Goal: Information Seeking & Learning: Learn about a topic

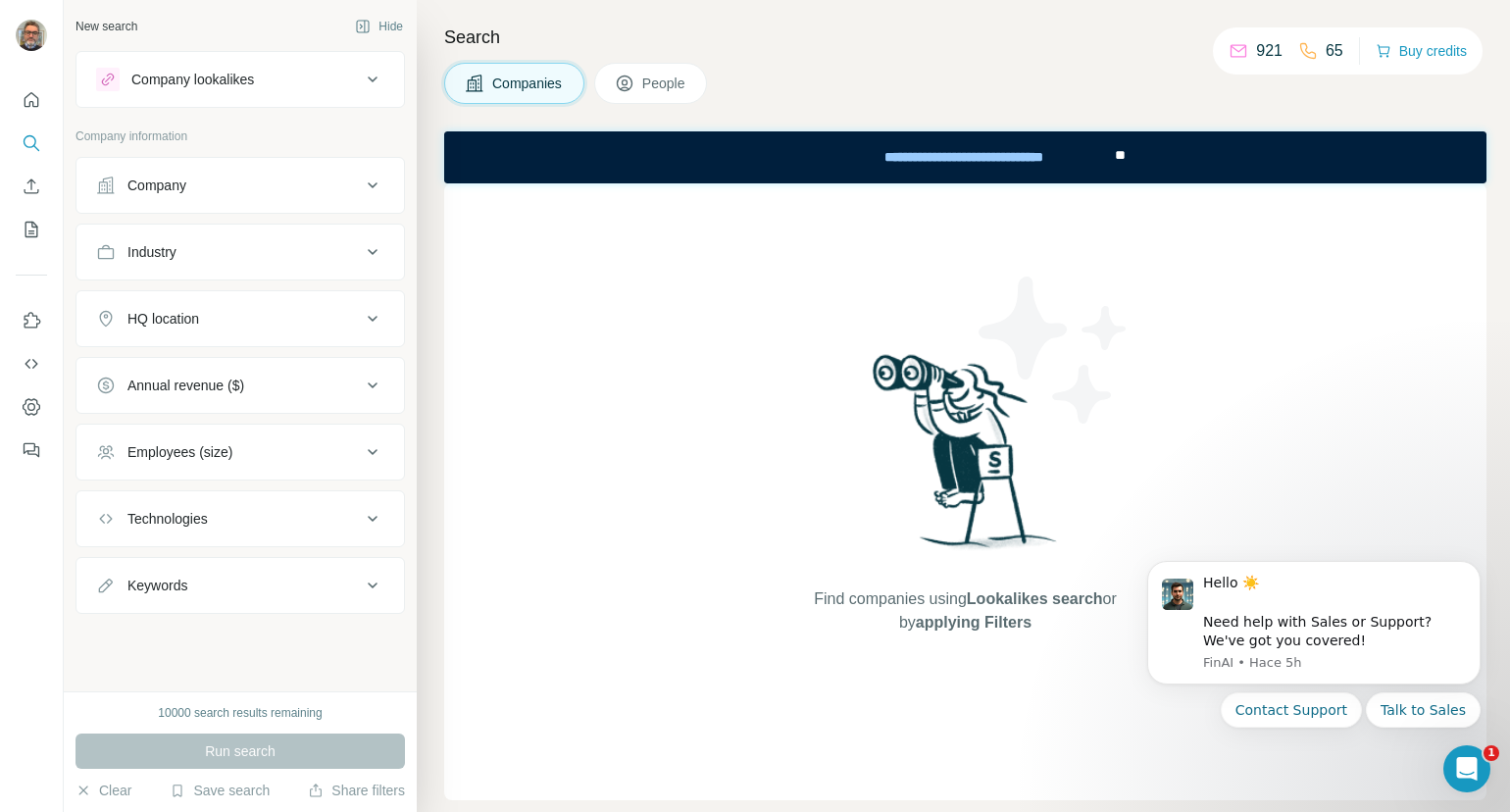
click at [193, 253] on div "Industry" at bounding box center [228, 252] width 265 height 20
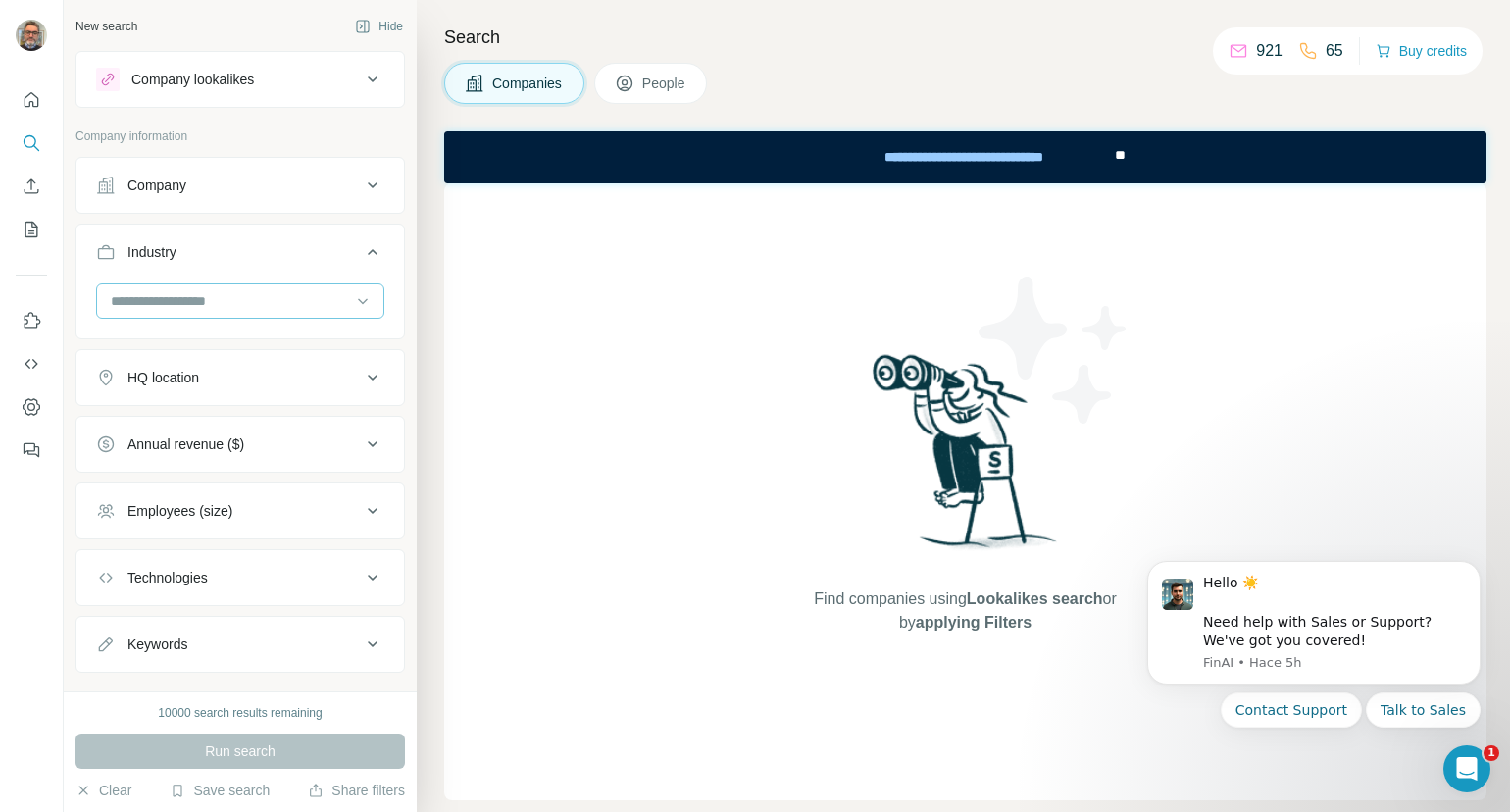
click at [194, 303] on input at bounding box center [229, 301] width 242 height 22
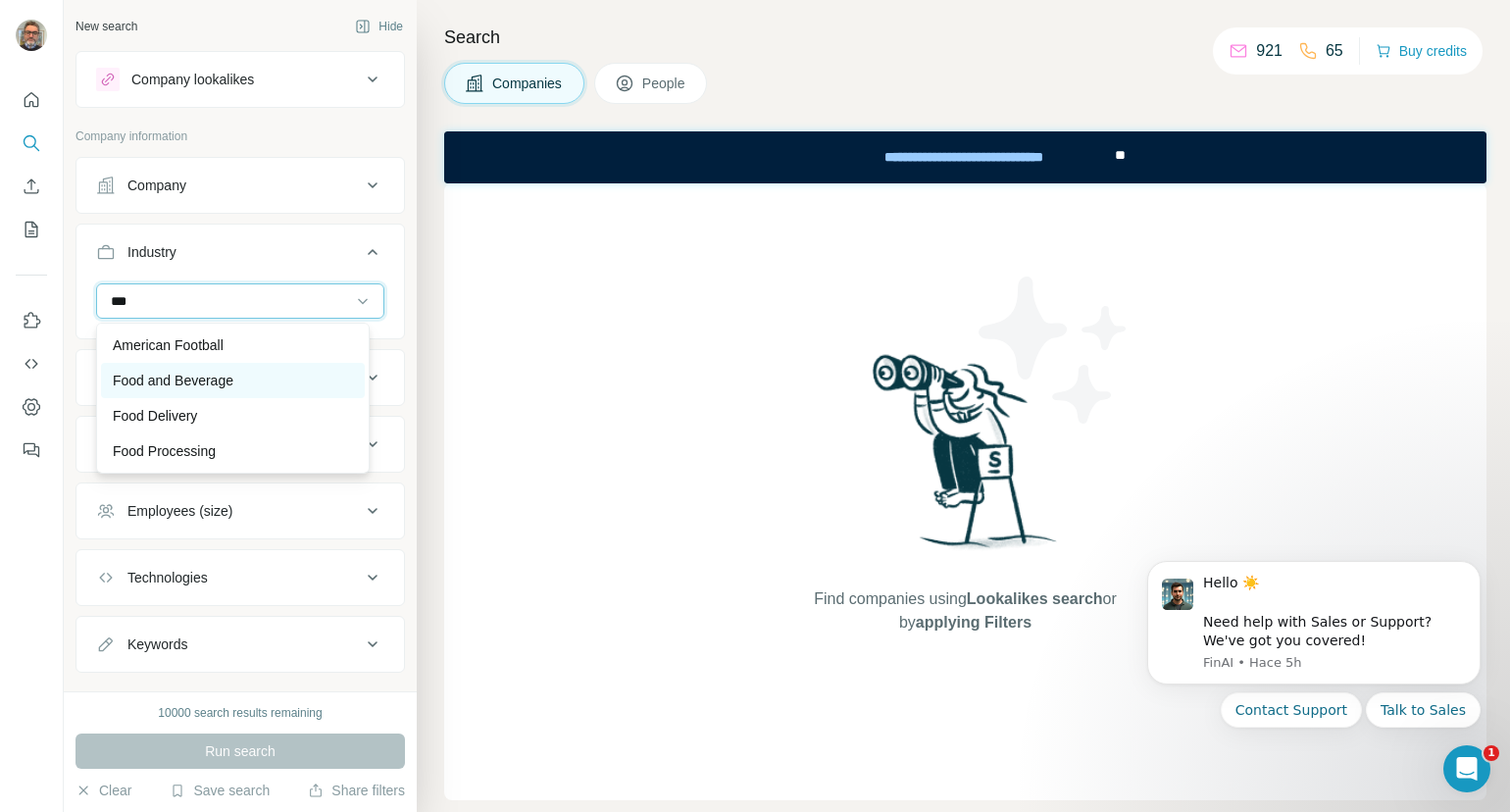
type input "***"
click at [159, 371] on p "Food and Beverage" at bounding box center [172, 381] width 121 height 20
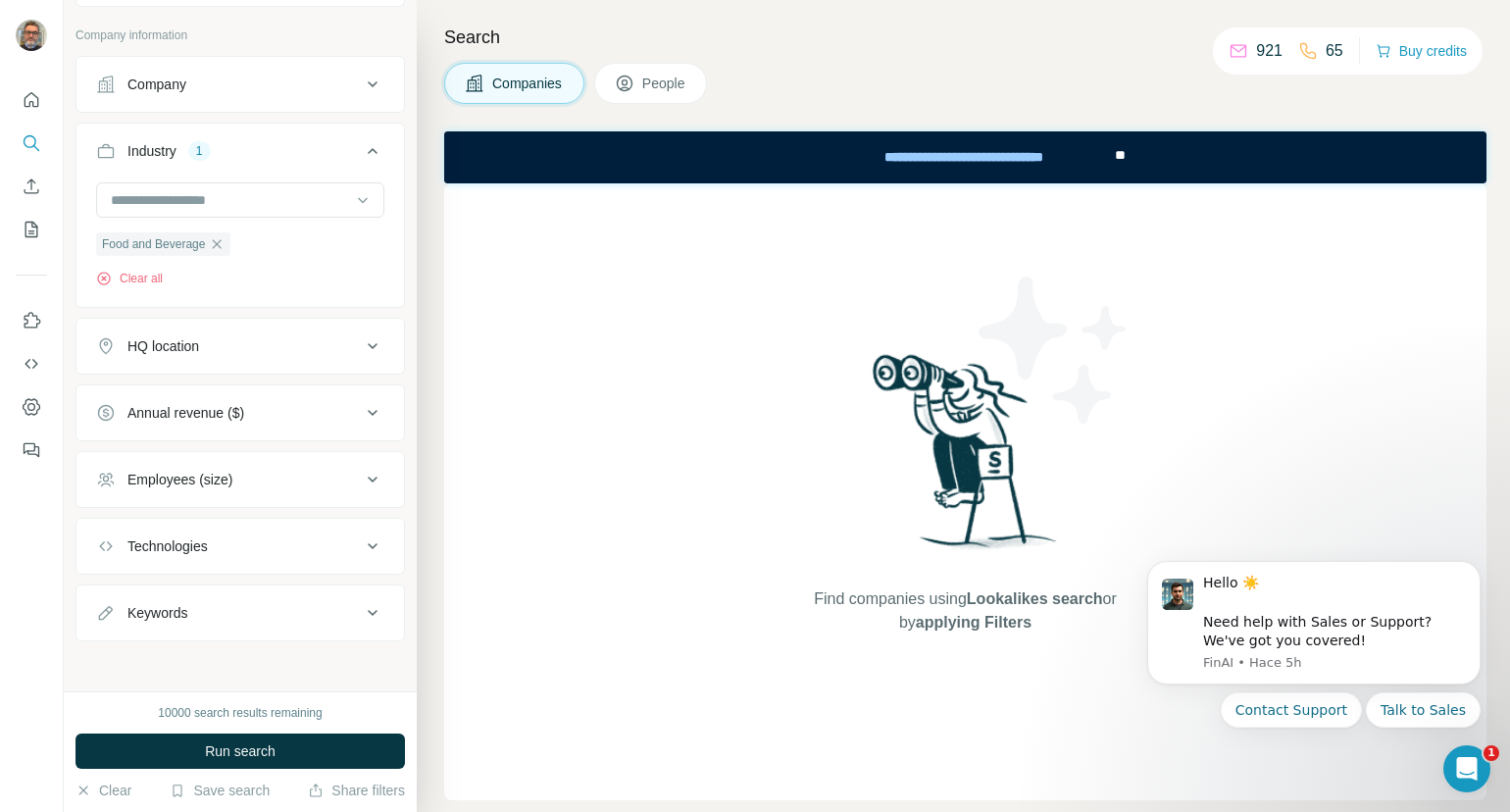
scroll to position [107, 0]
click at [663, 74] on span "People" at bounding box center [664, 84] width 45 height 20
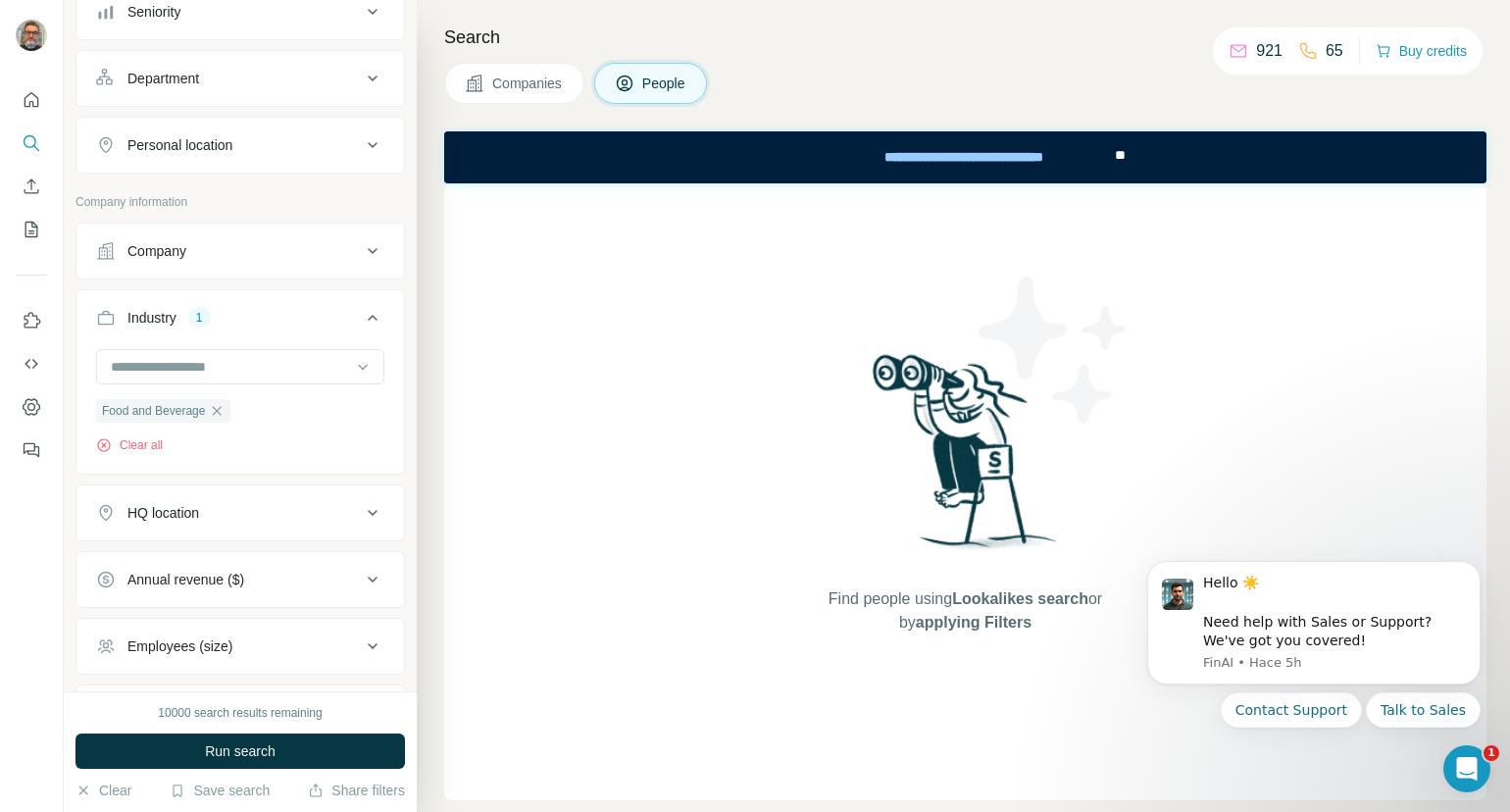
scroll to position [213, 0]
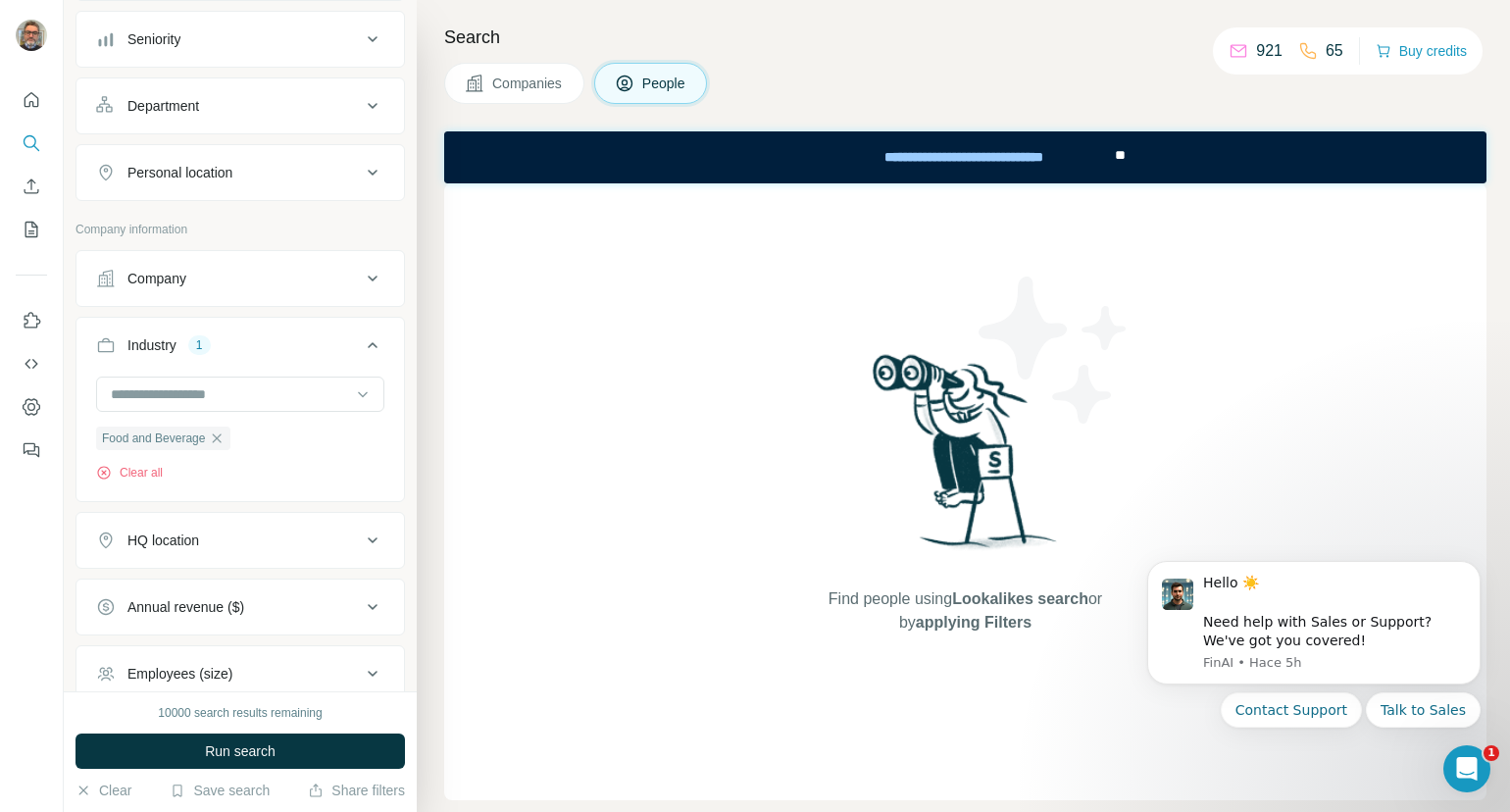
click at [361, 172] on icon at bounding box center [373, 172] width 24 height 24
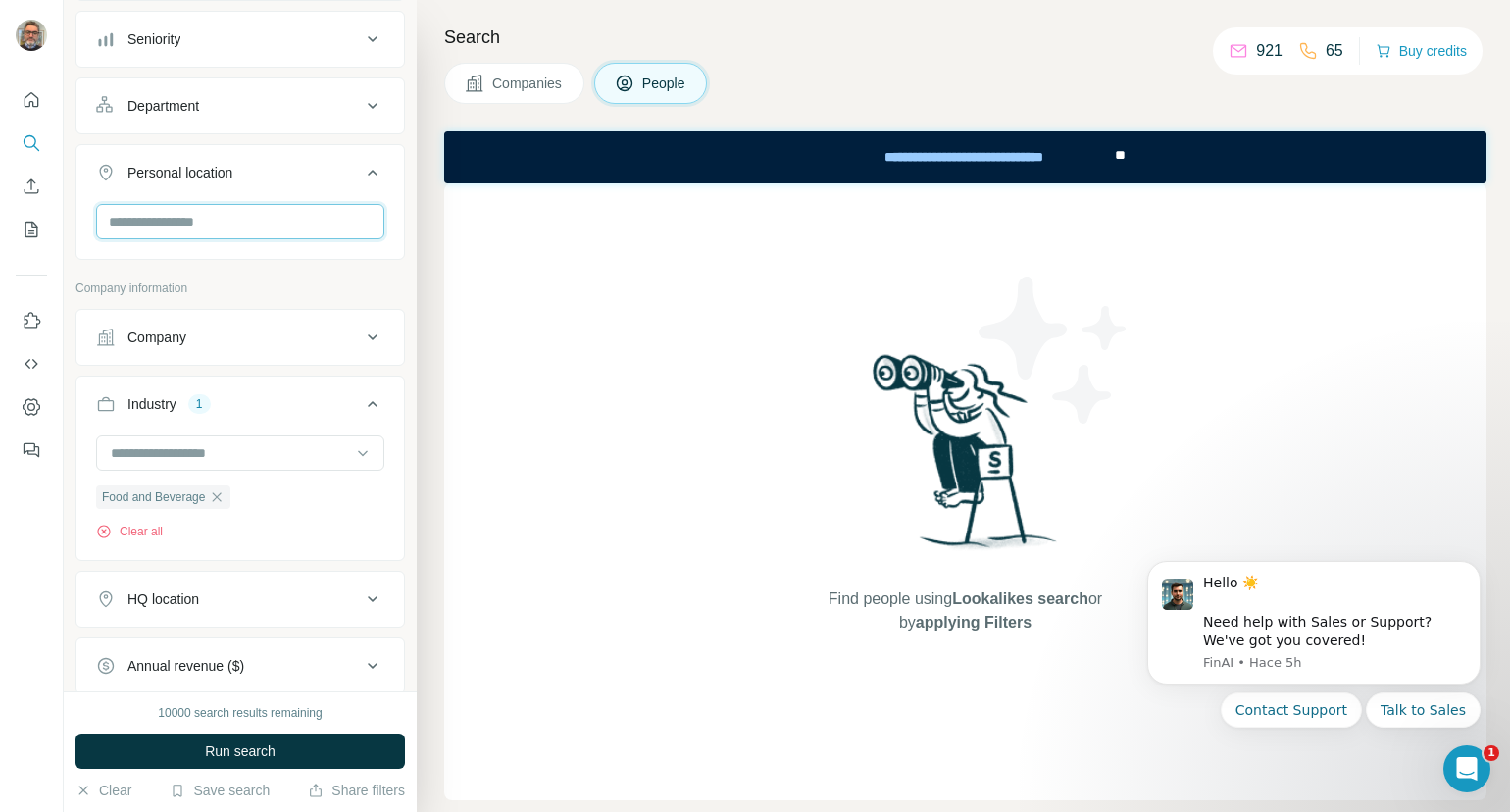
click at [288, 223] on input "text" at bounding box center [239, 221] width 288 height 35
type input "***"
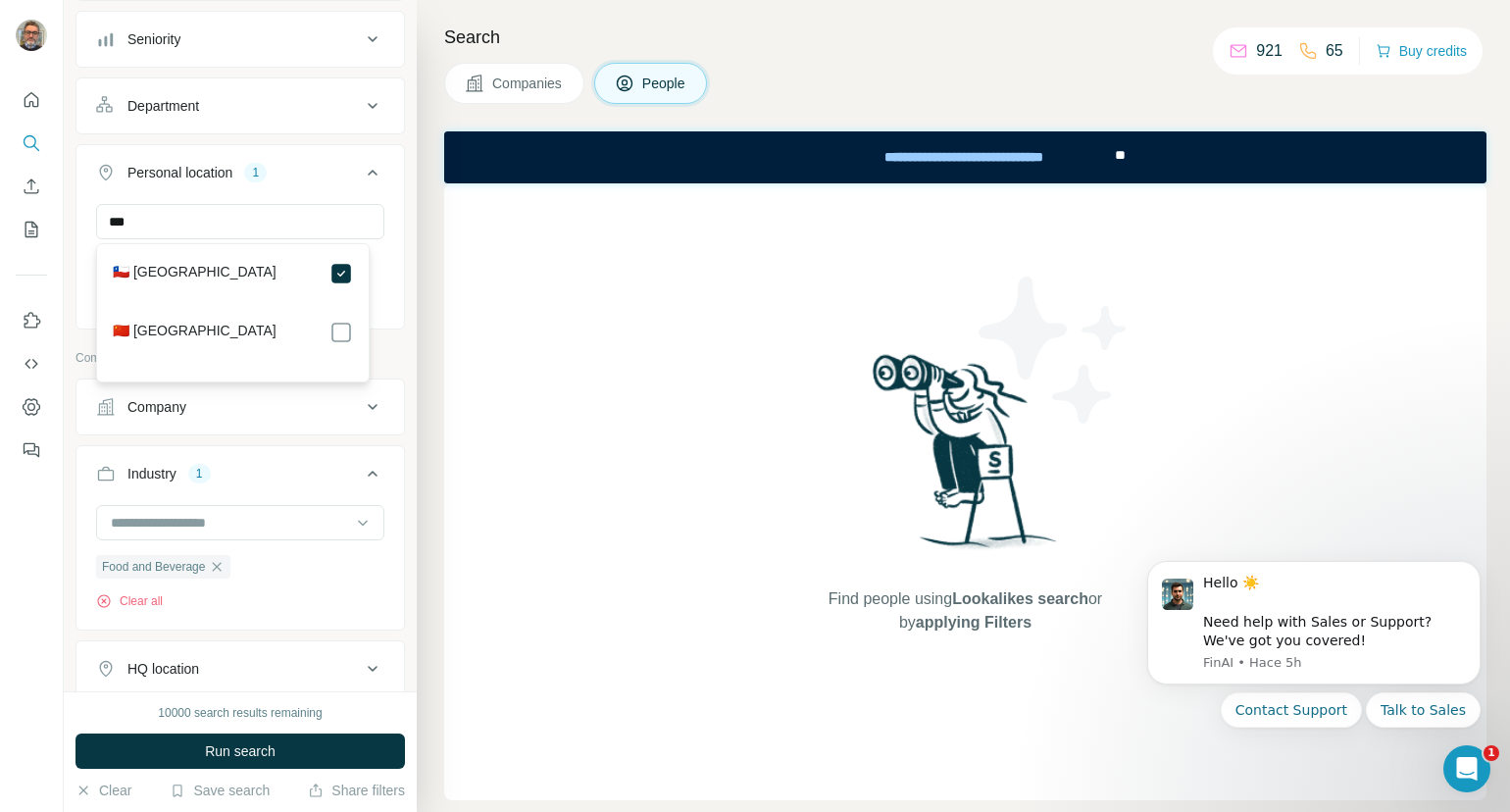
click at [397, 213] on div "New search Hide Company lookalikes Personal information Job title Seniority Dep…" at bounding box center [240, 346] width 353 height 691
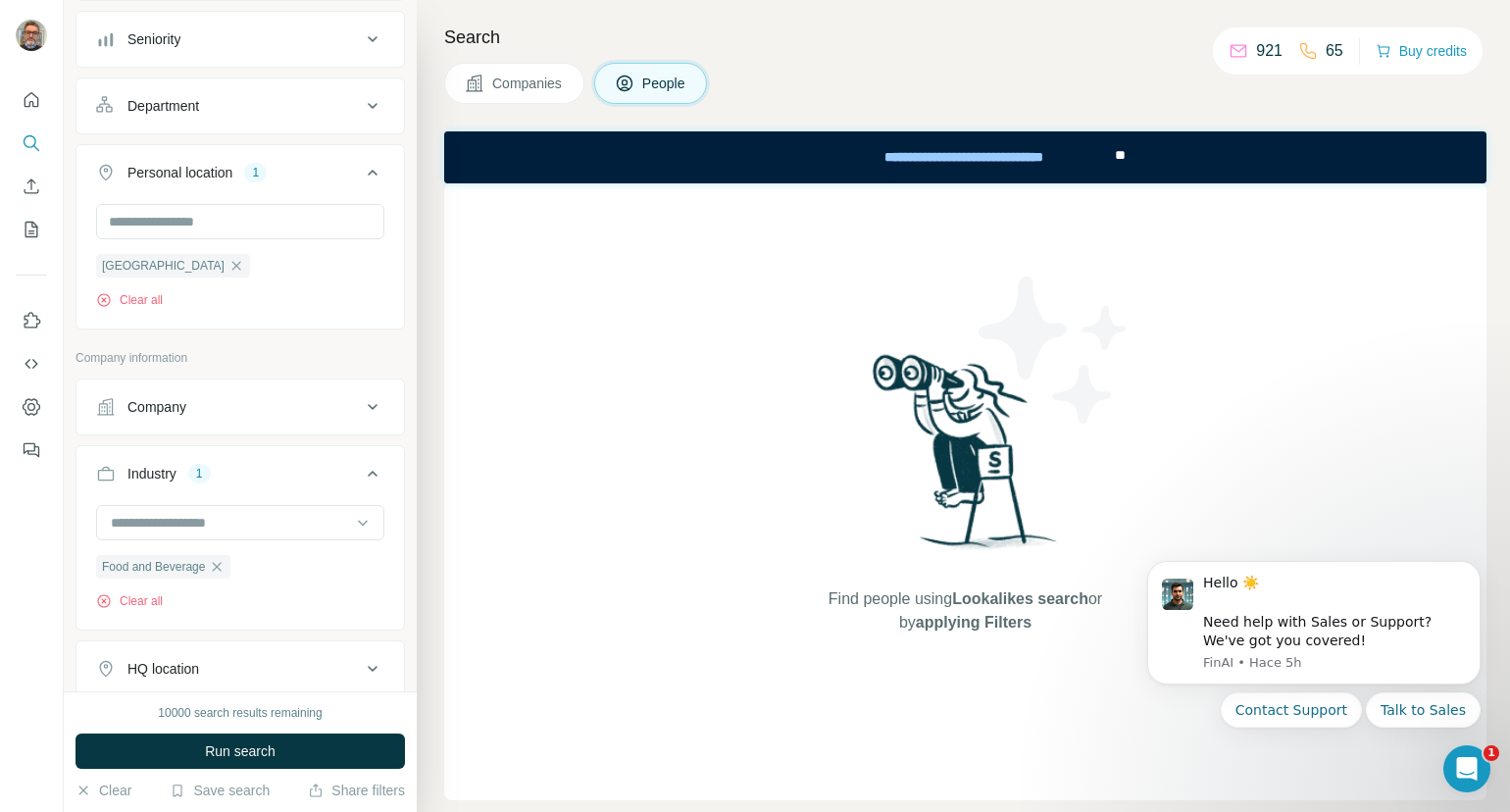
click at [333, 109] on div "Department" at bounding box center [228, 106] width 265 height 20
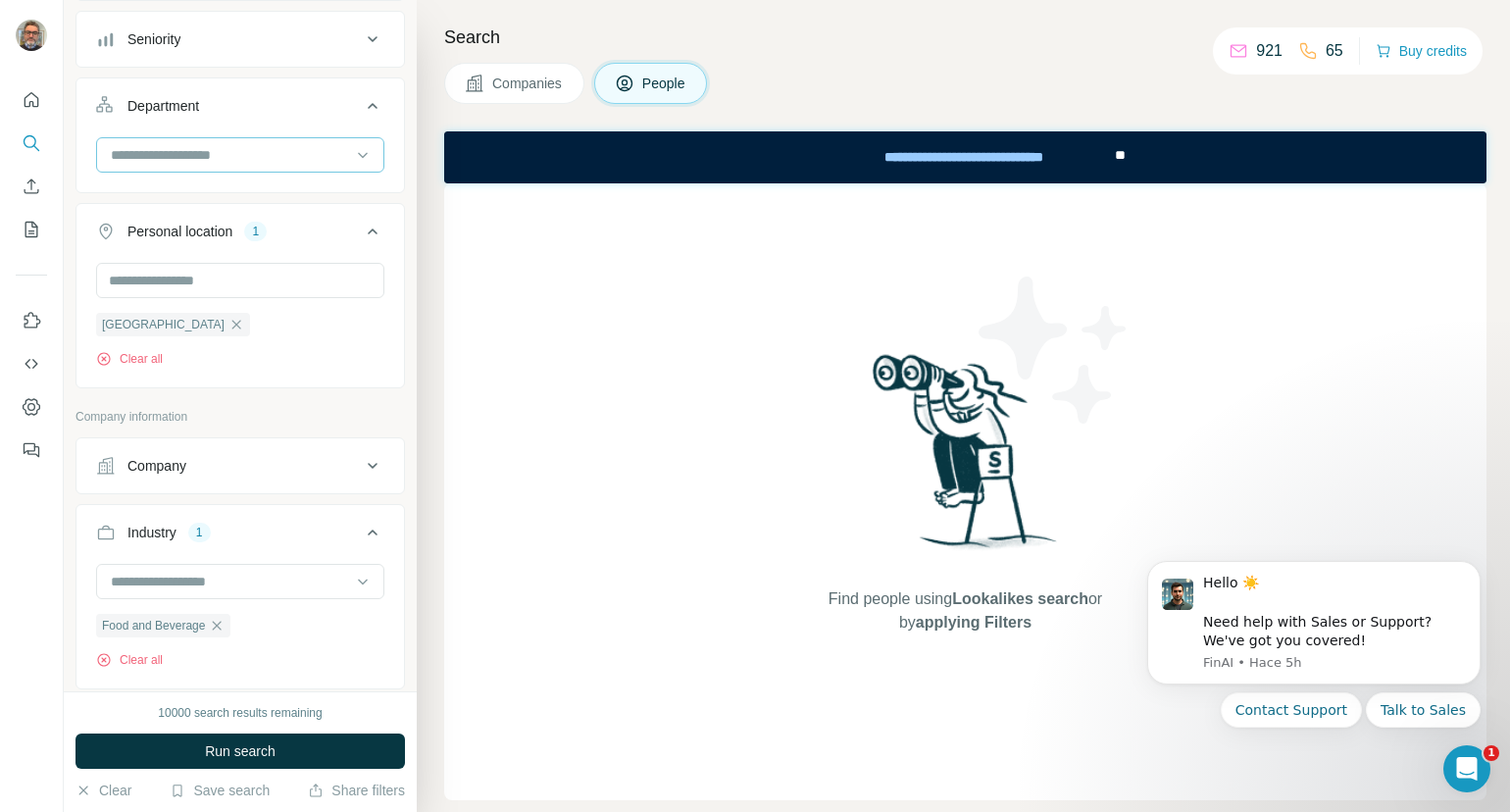
click at [267, 144] on input at bounding box center [229, 155] width 242 height 22
type input "*"
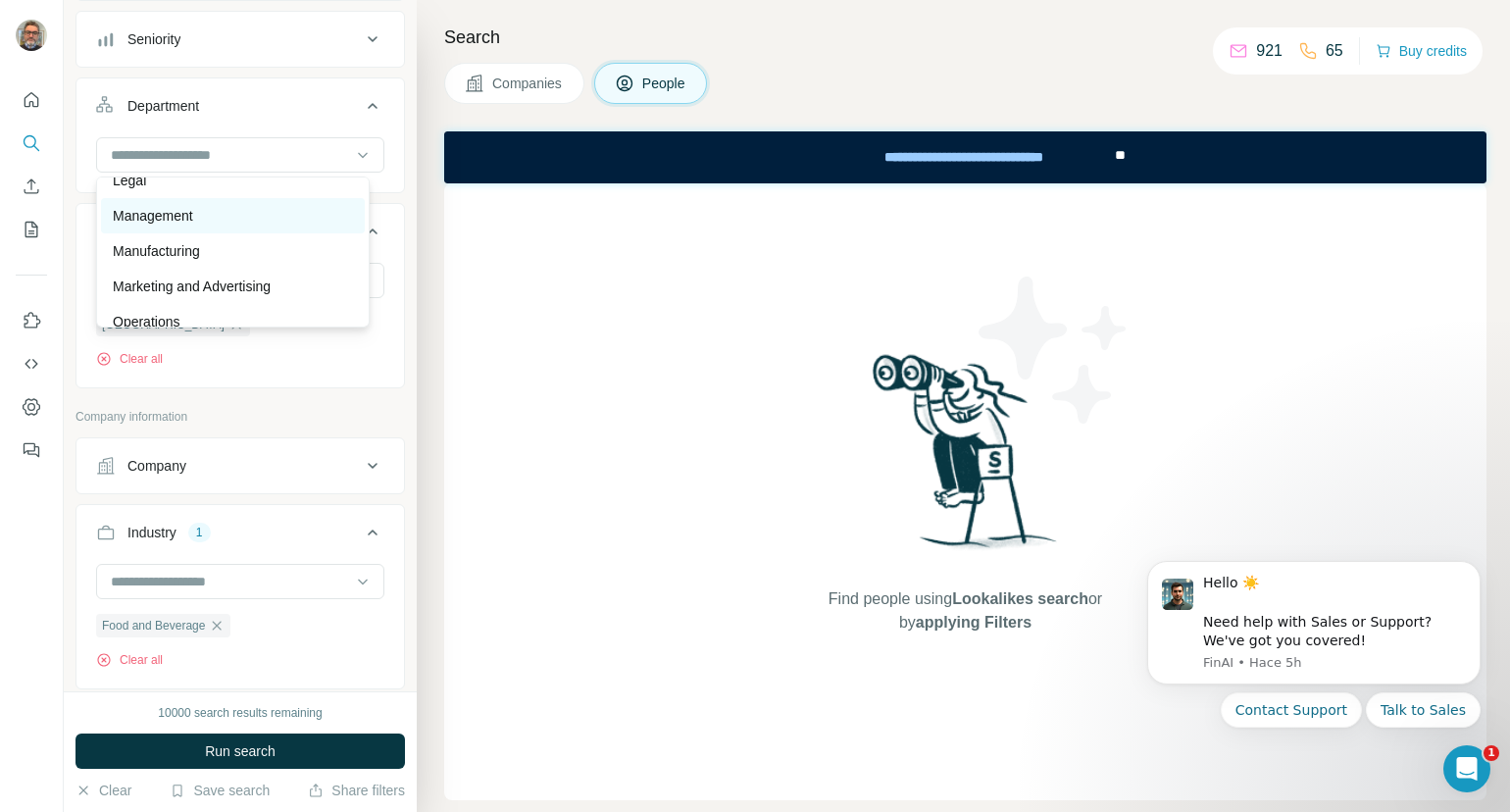
click at [173, 207] on p "Management" at bounding box center [152, 216] width 81 height 20
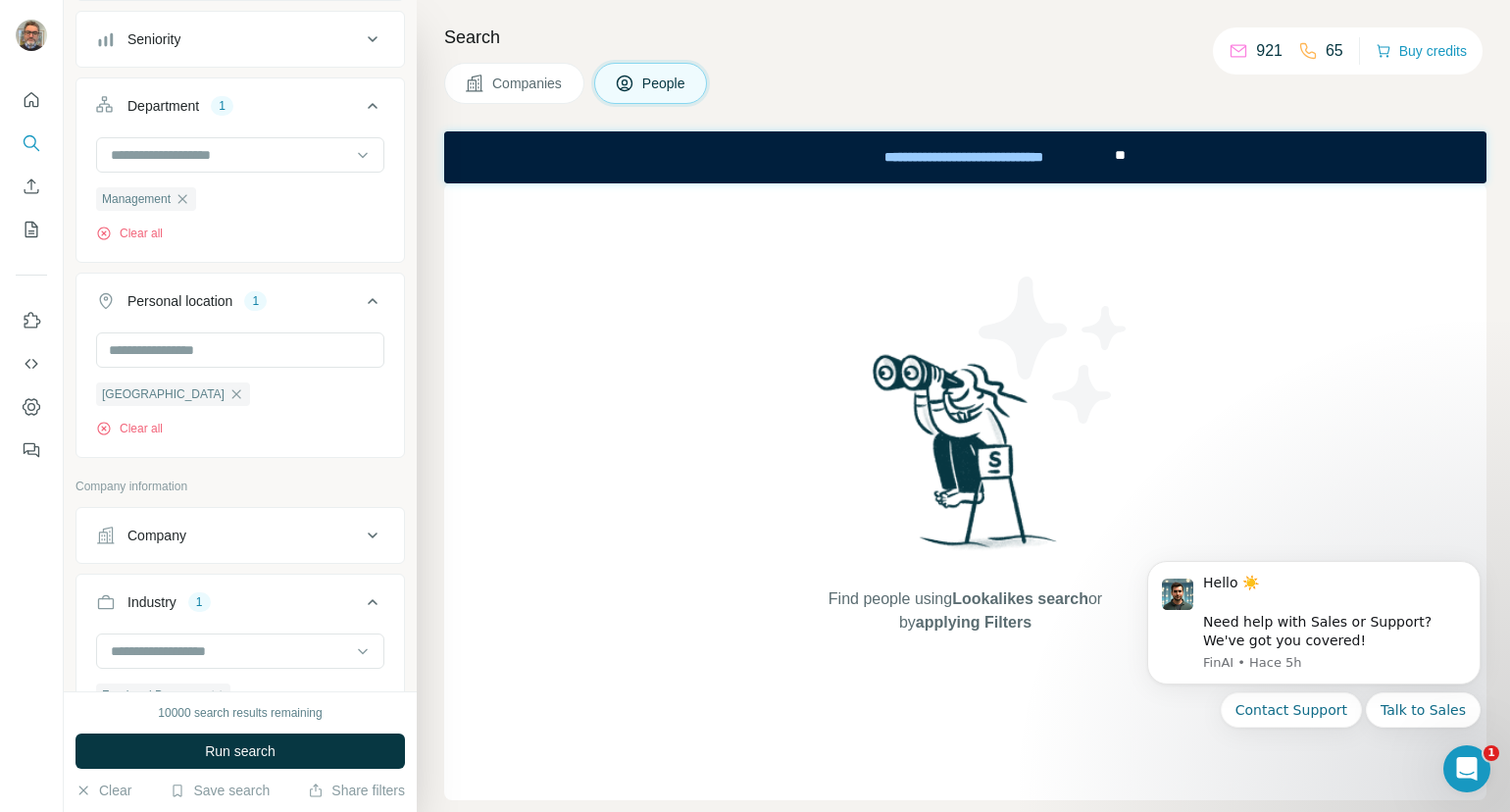
scroll to position [721, 0]
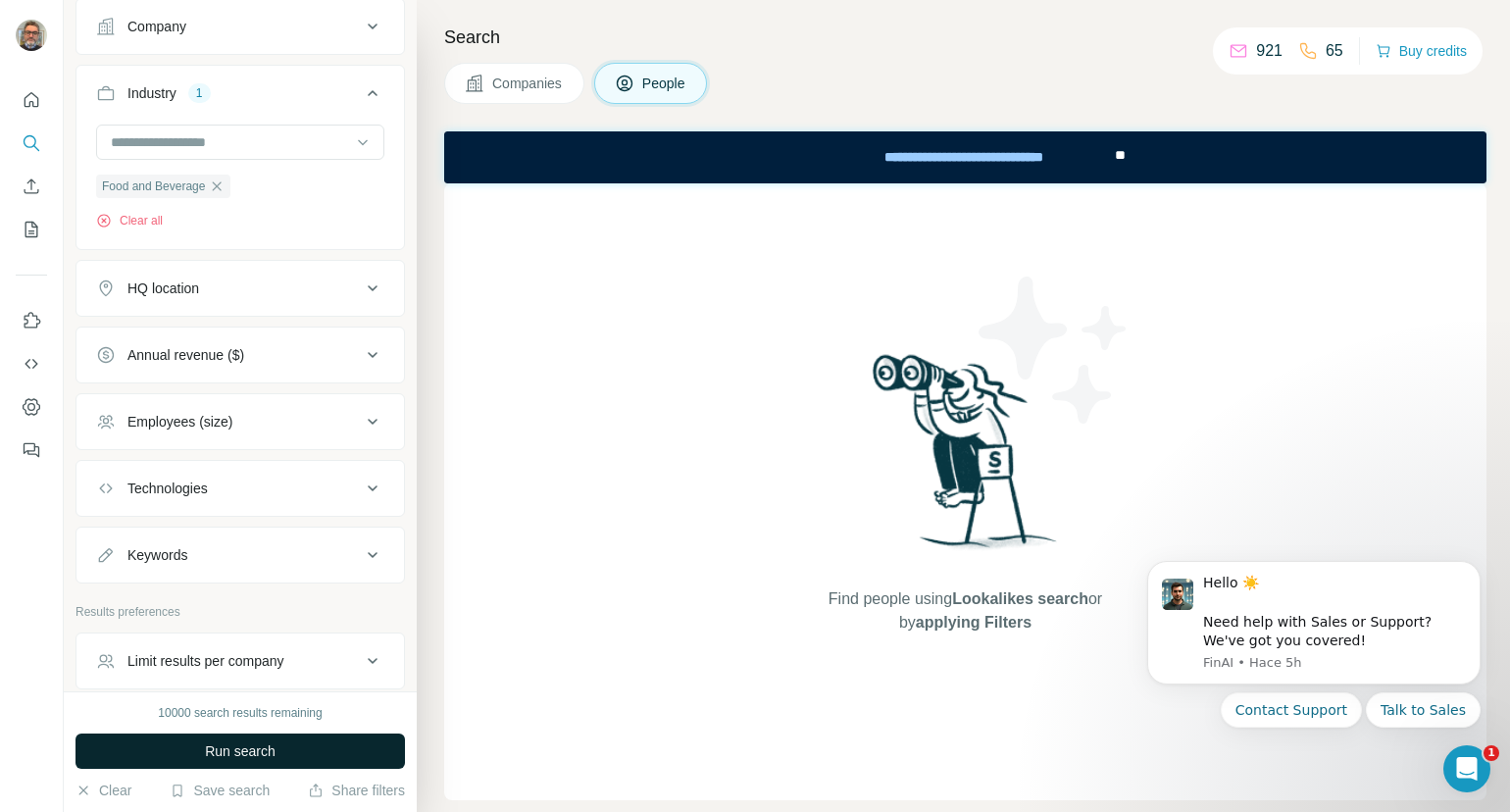
click at [260, 746] on span "Run search" at bounding box center [240, 751] width 71 height 20
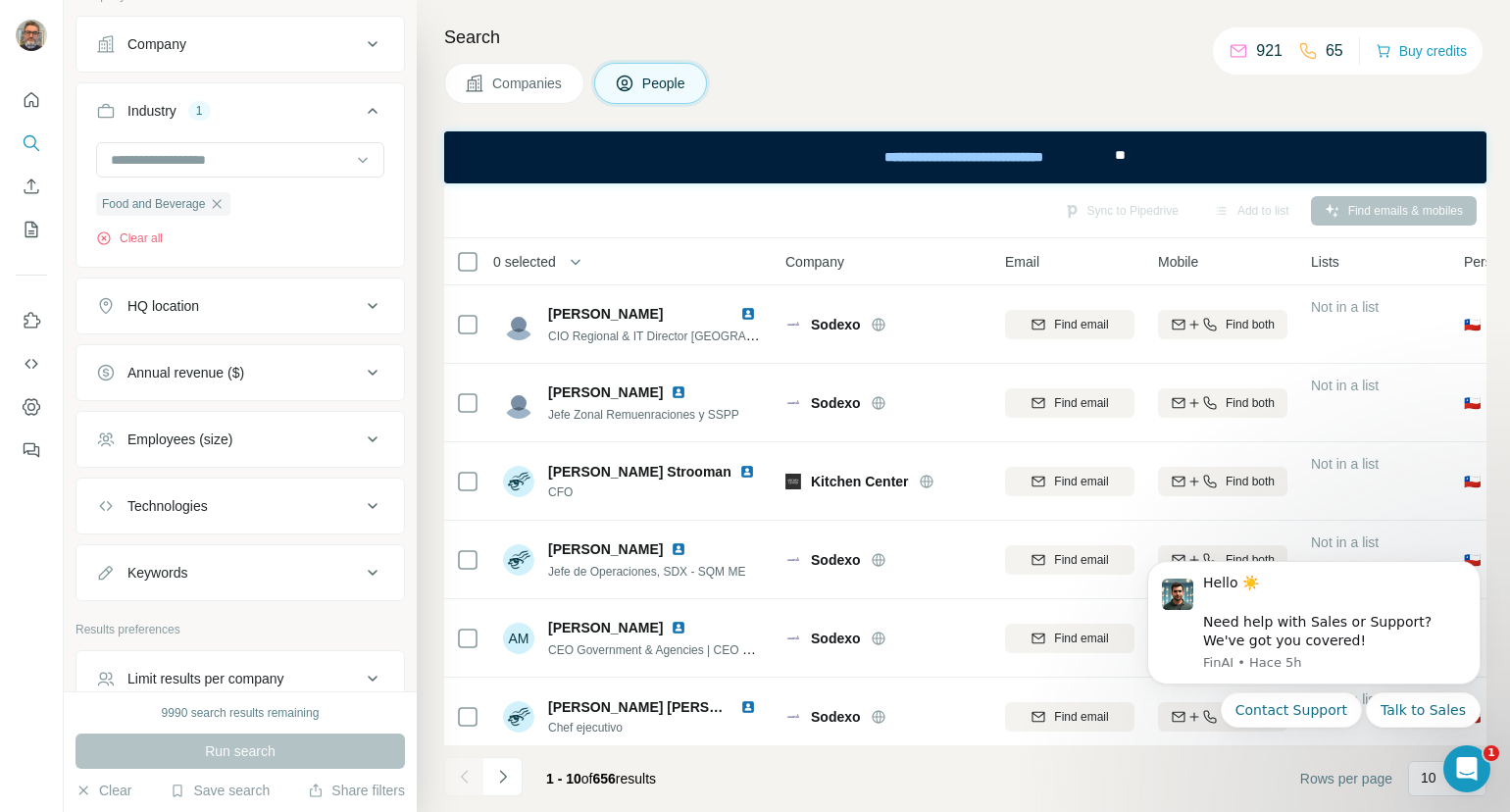
scroll to position [813, 0]
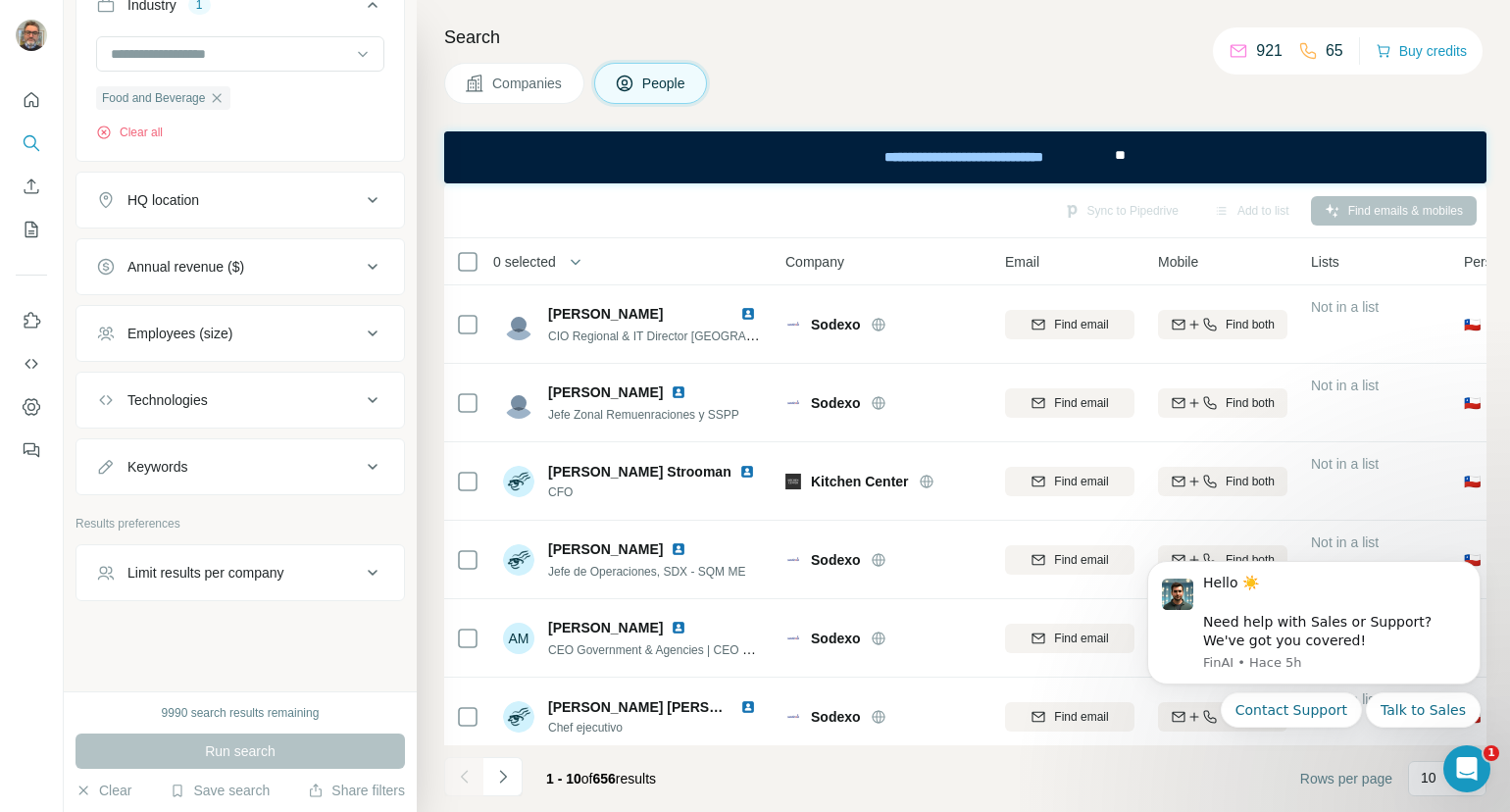
click at [239, 475] on div "Keywords" at bounding box center [228, 467] width 265 height 20
click at [263, 524] on input "text" at bounding box center [220, 512] width 249 height 35
type input "**********"
click at [361, 515] on icon "button" at bounding box center [368, 513] width 15 height 12
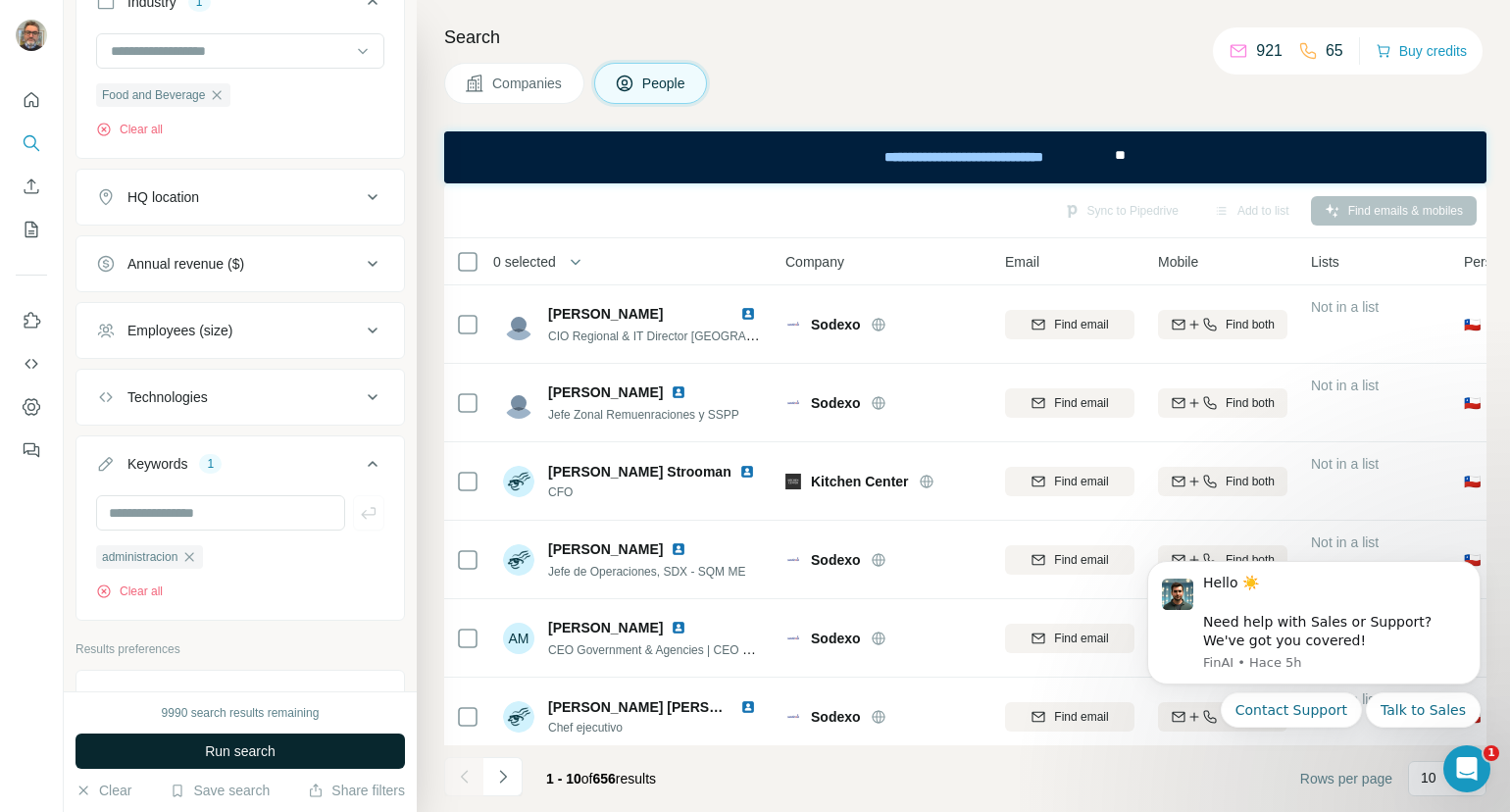
click at [260, 755] on span "Run search" at bounding box center [240, 751] width 71 height 20
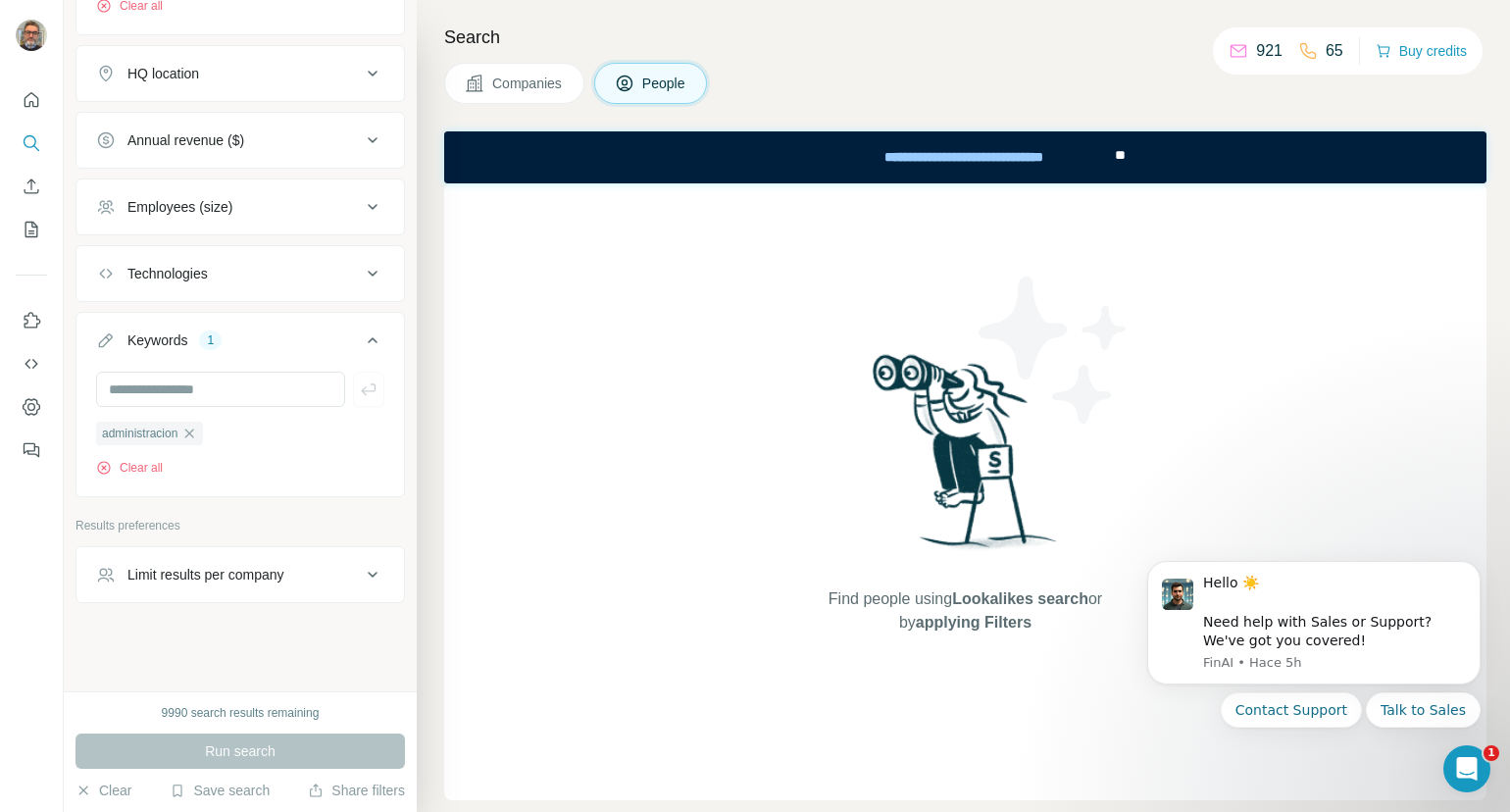
scroll to position [943, 0]
click at [193, 426] on icon "button" at bounding box center [189, 431] width 16 height 16
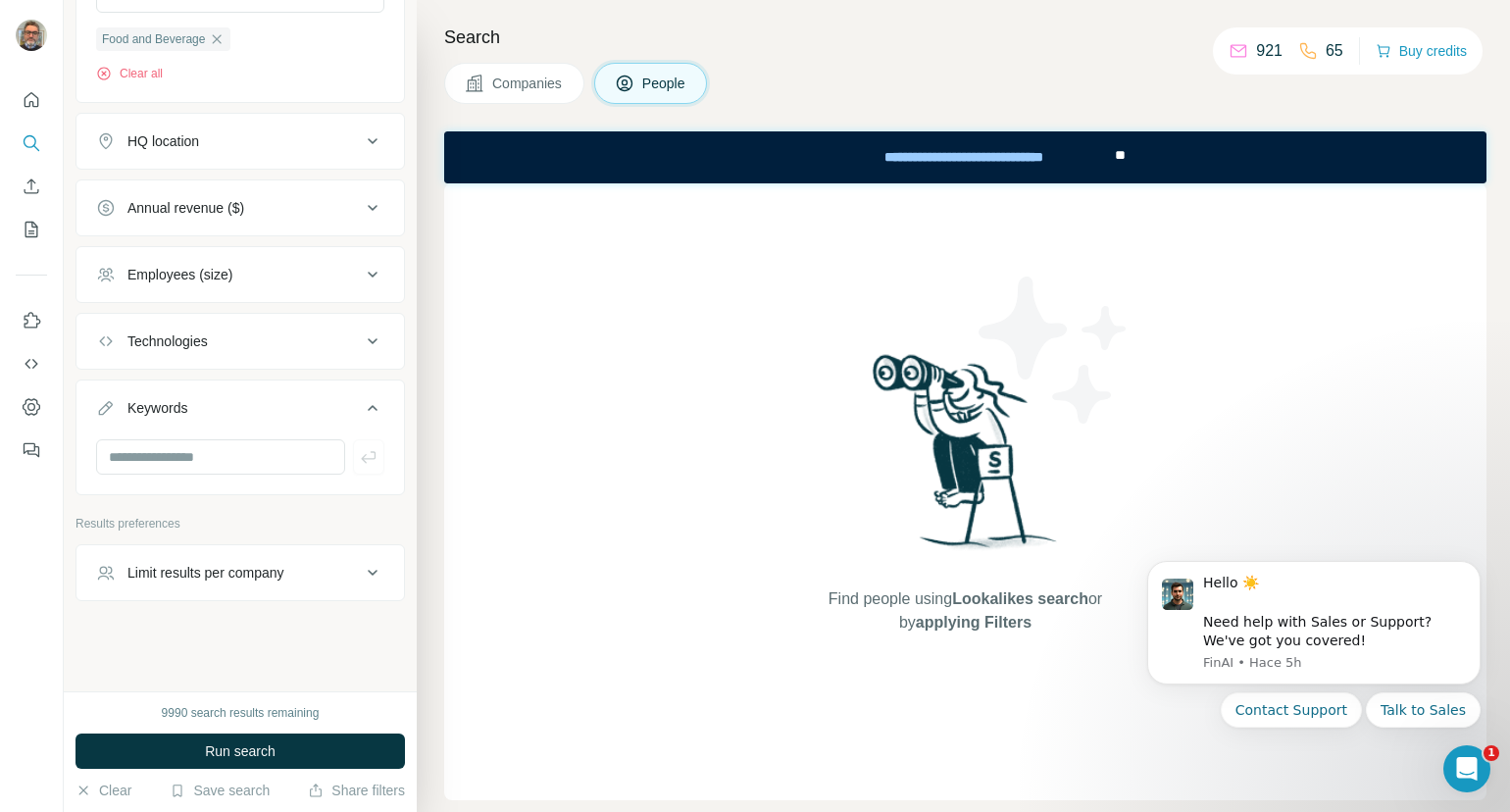
scroll to position [872, 0]
click at [188, 448] on input "text" at bounding box center [220, 456] width 249 height 35
type input "*****"
click at [359, 460] on icon "button" at bounding box center [369, 457] width 20 height 20
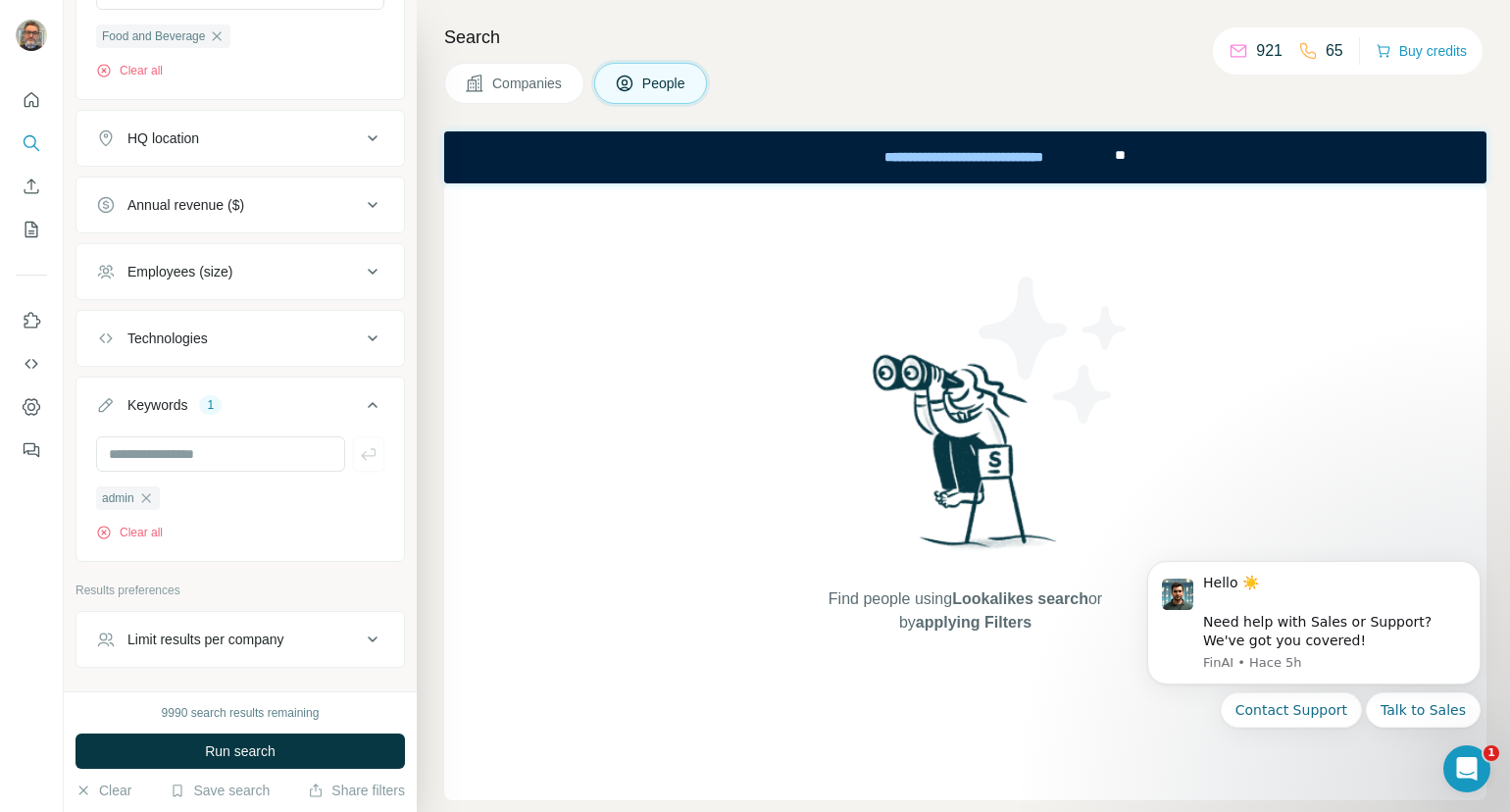
click at [344, 638] on div "Limit results per company" at bounding box center [228, 640] width 265 height 20
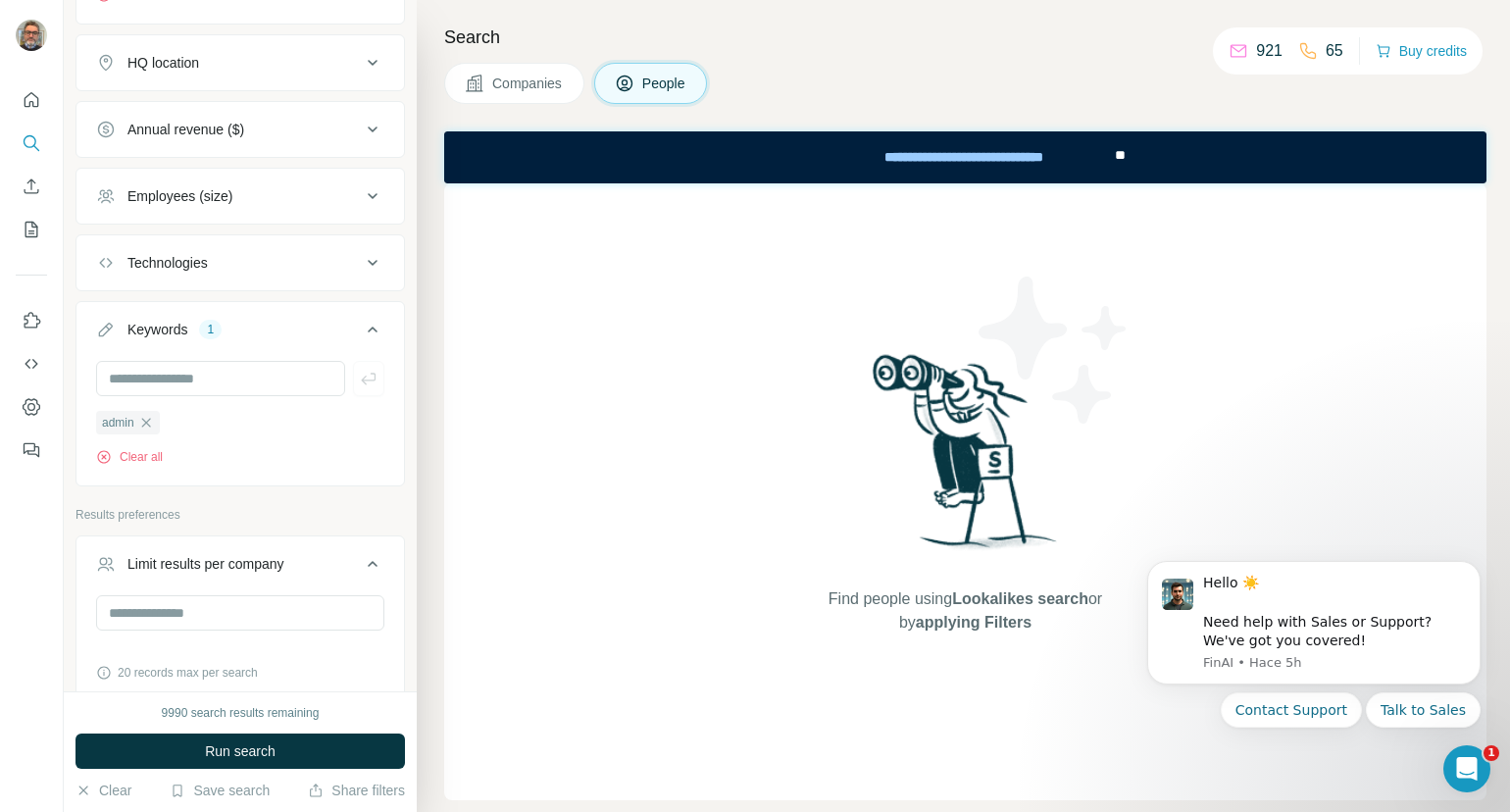
scroll to position [1033, 0]
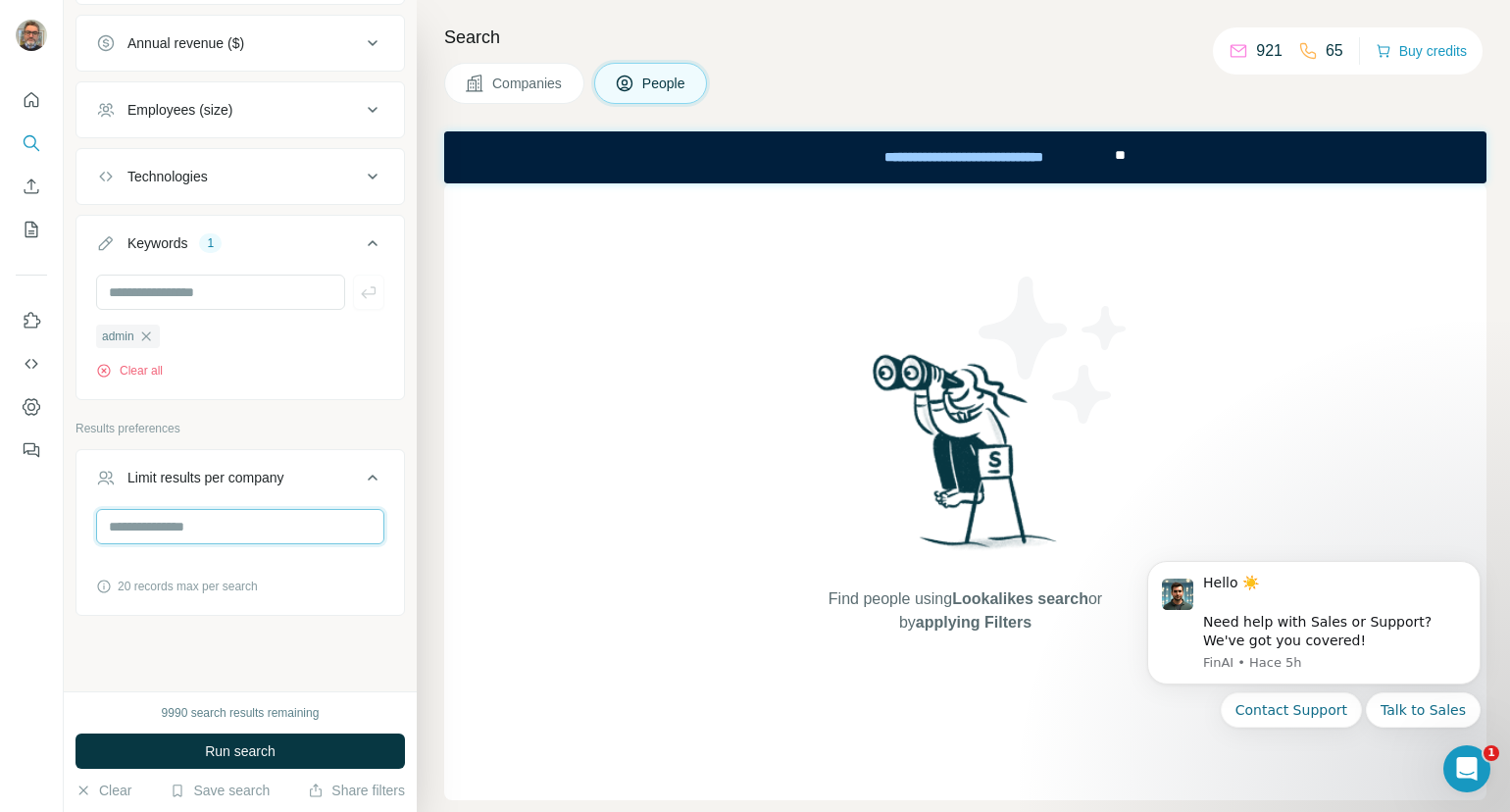
click at [173, 526] on input "number" at bounding box center [239, 526] width 288 height 35
type input "*"
click at [333, 738] on button "Run search" at bounding box center [240, 750] width 330 height 35
